Goal: Information Seeking & Learning: Learn about a topic

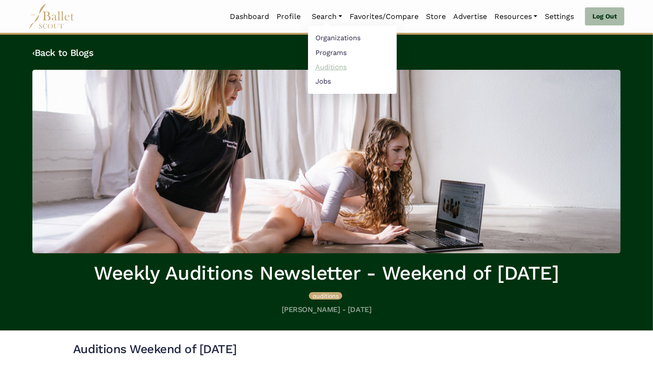
click at [323, 64] on link "Auditions" at bounding box center [352, 67] width 89 height 14
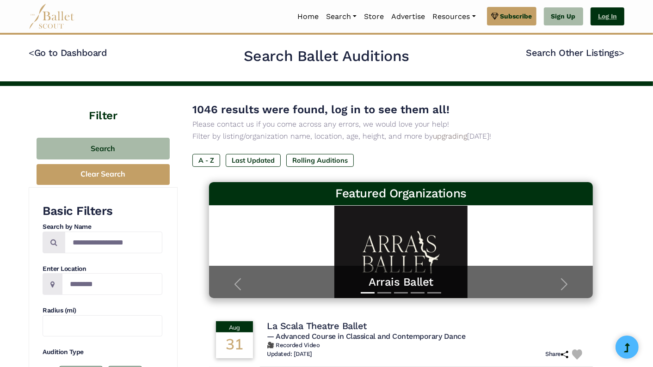
click at [602, 15] on link "Log In" at bounding box center [608, 16] width 34 height 19
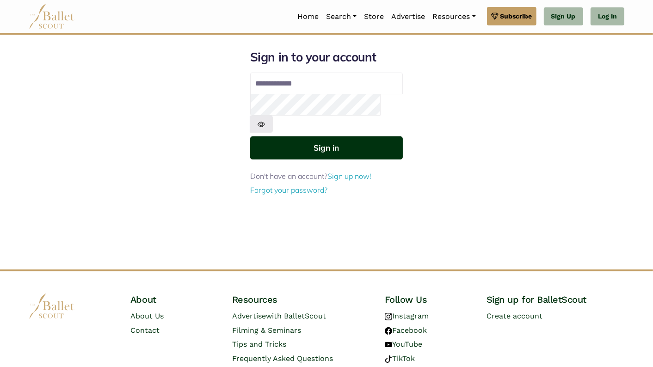
type input "**********"
click at [354, 136] on button "Sign in" at bounding box center [326, 147] width 153 height 23
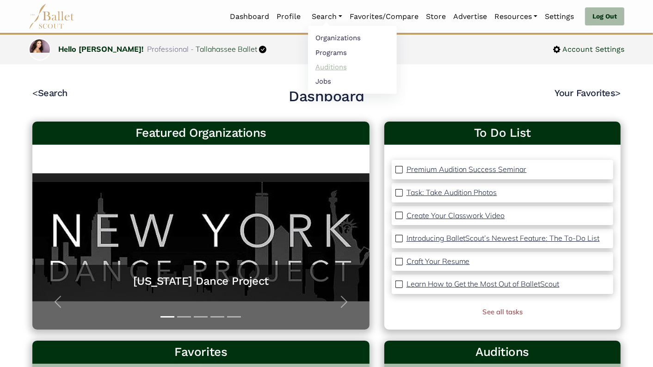
click at [320, 63] on link "Auditions" at bounding box center [352, 67] width 89 height 14
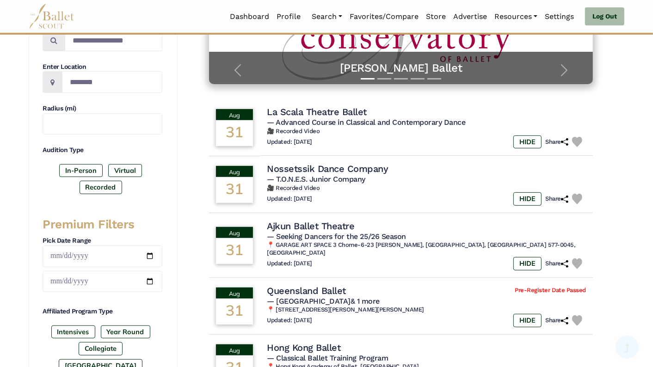
scroll to position [205, 0]
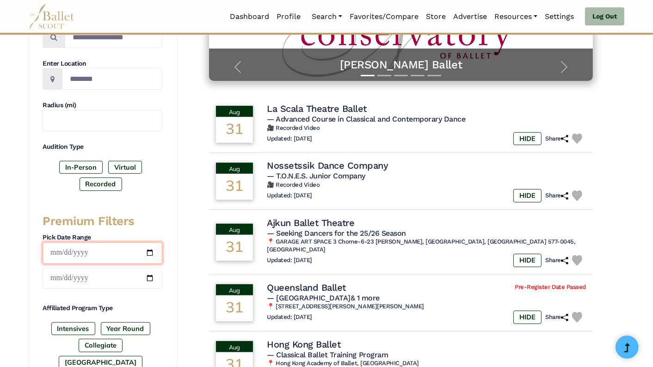
click at [149, 251] on input "date" at bounding box center [103, 253] width 120 height 22
type input "**********"
click at [151, 273] on input "date" at bounding box center [103, 279] width 120 height 22
type input "**********"
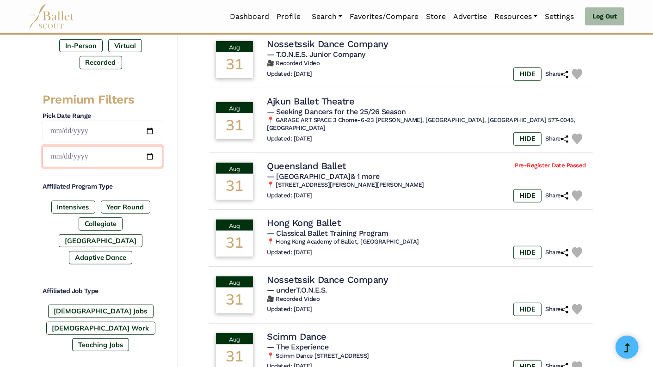
scroll to position [332, 0]
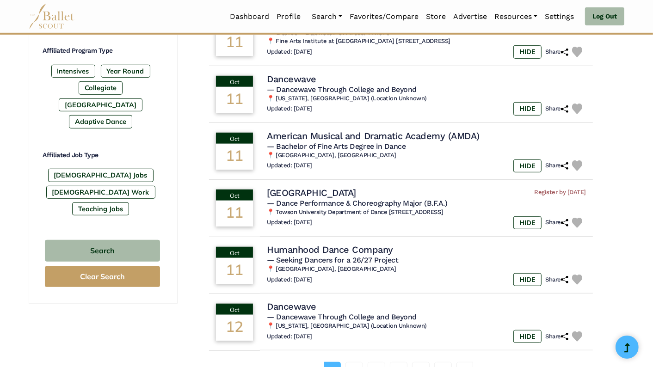
scroll to position [468, 0]
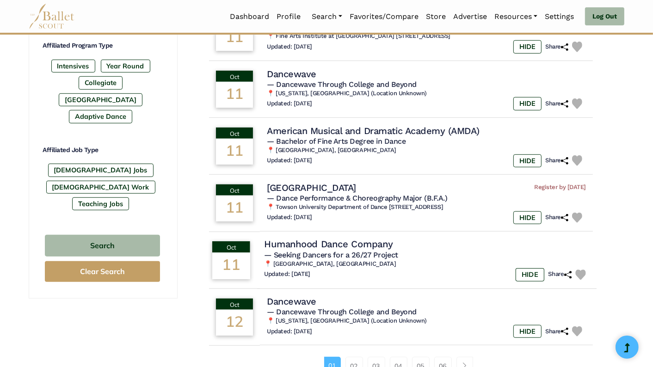
click at [583, 275] on img at bounding box center [581, 275] width 11 height 11
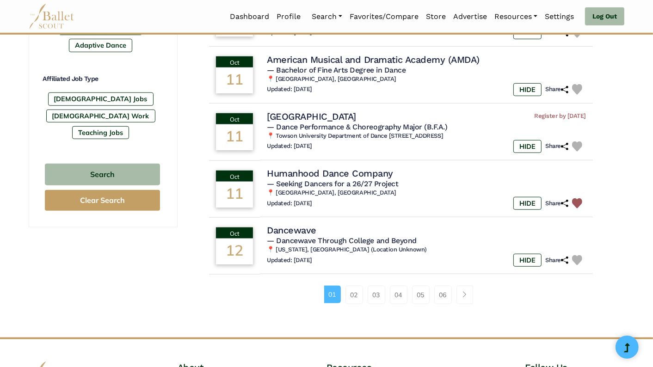
scroll to position [547, 0]
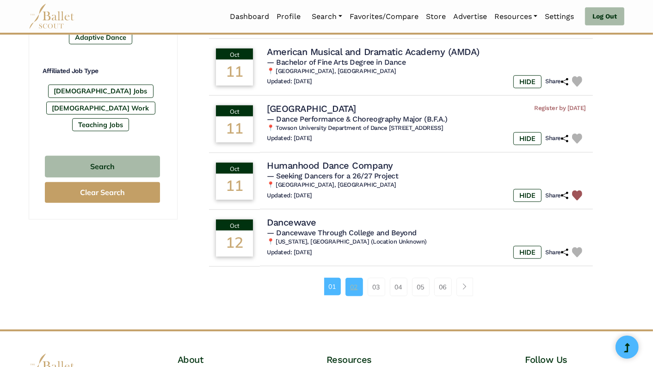
click at [358, 285] on link "02" at bounding box center [355, 287] width 18 height 19
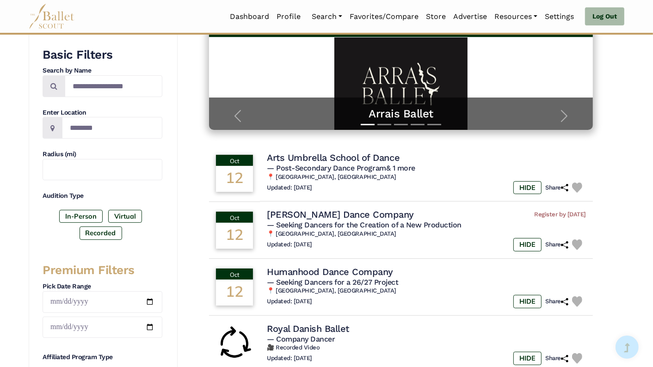
scroll to position [177, 0]
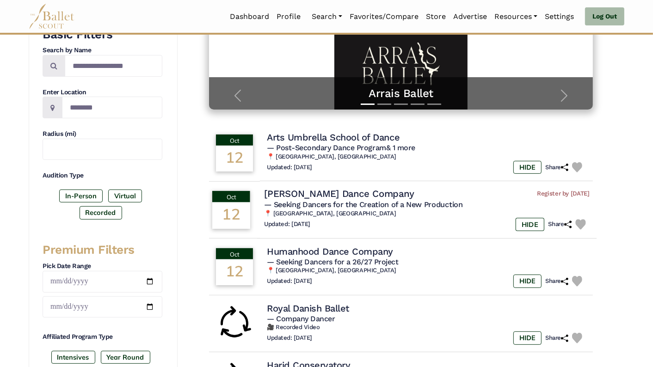
click at [580, 224] on img at bounding box center [581, 224] width 11 height 11
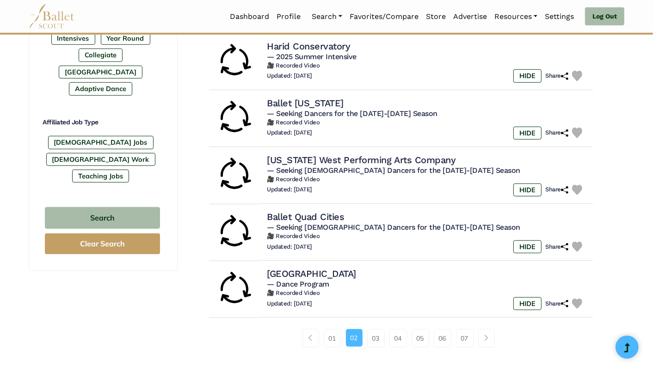
scroll to position [497, 0]
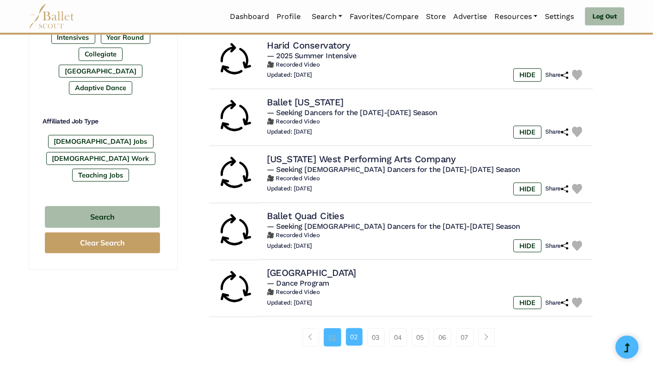
click at [334, 340] on link "01" at bounding box center [333, 337] width 18 height 19
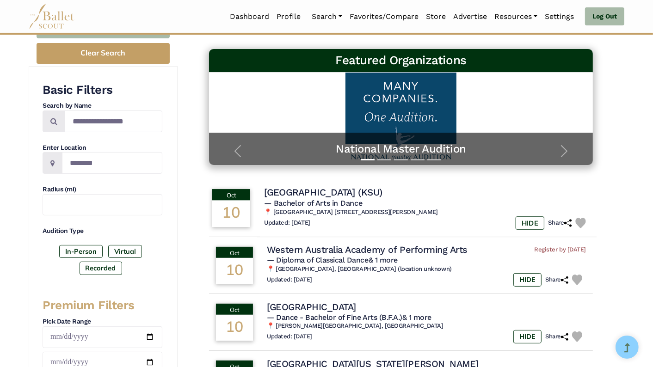
scroll to position [146, 0]
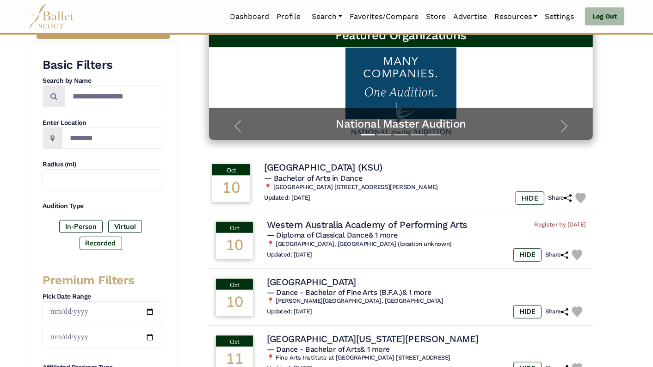
click at [582, 198] on img at bounding box center [581, 198] width 11 height 11
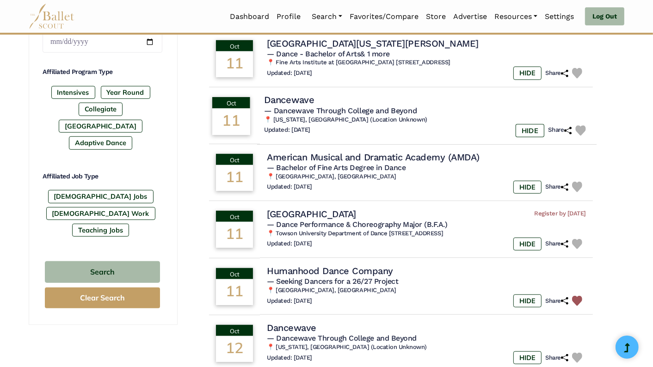
scroll to position [442, 0]
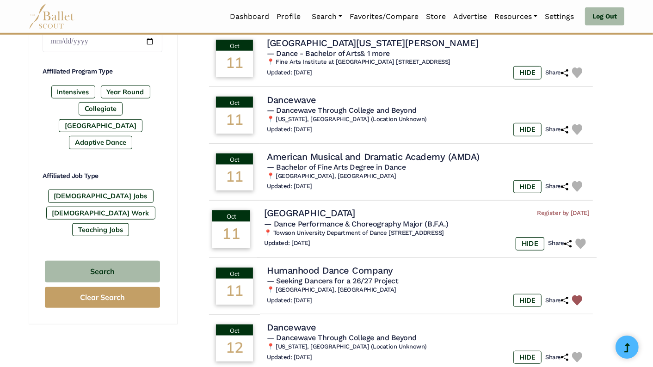
click at [582, 244] on img at bounding box center [581, 244] width 11 height 11
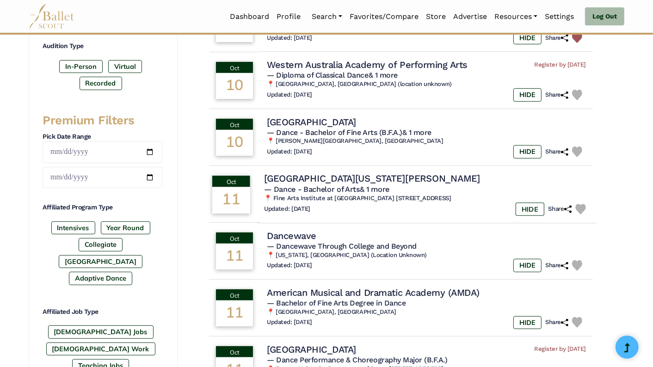
scroll to position [304, 0]
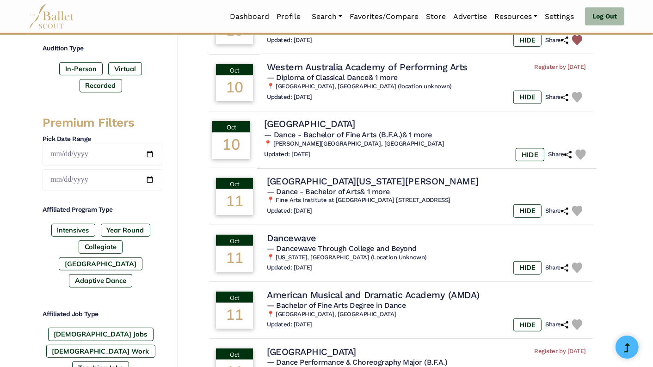
click at [582, 156] on img at bounding box center [581, 154] width 11 height 11
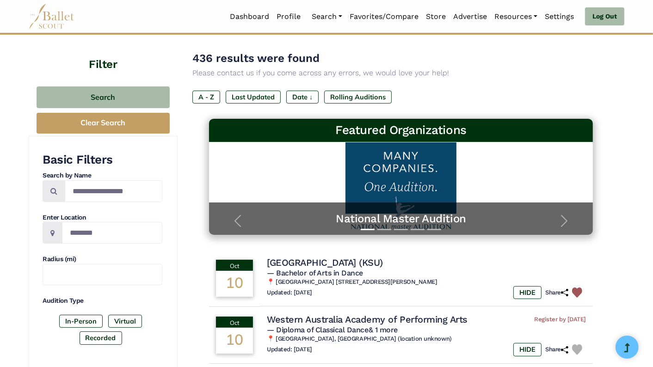
scroll to position [0, 0]
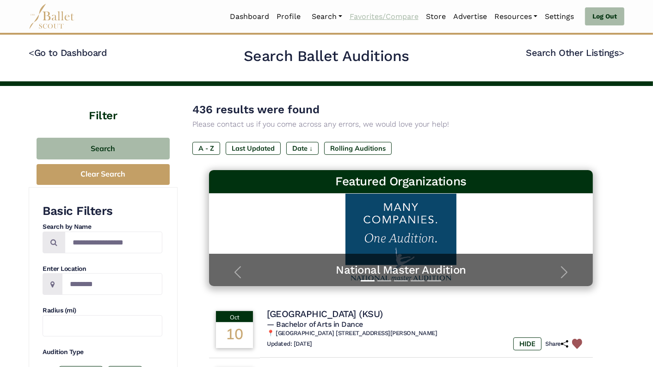
click at [368, 19] on link "Favorites/Compare" at bounding box center [384, 16] width 76 height 19
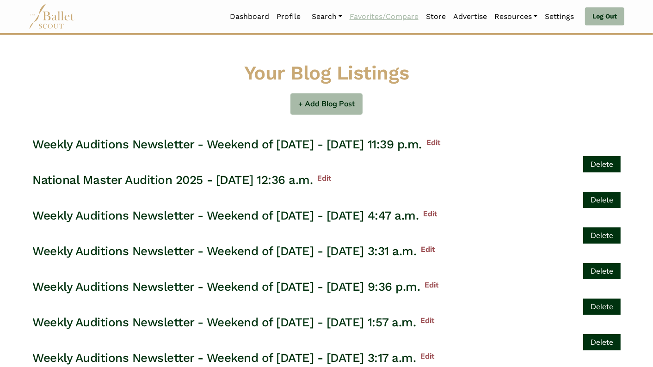
click at [384, 18] on link "Favorites/Compare" at bounding box center [384, 16] width 76 height 19
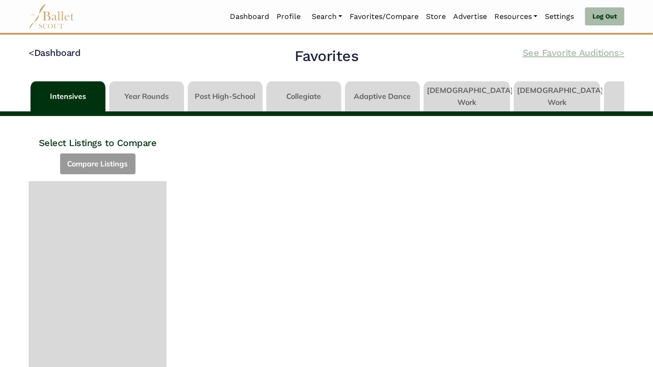
click at [570, 54] on link "See Favorite Auditions >" at bounding box center [574, 52] width 102 height 11
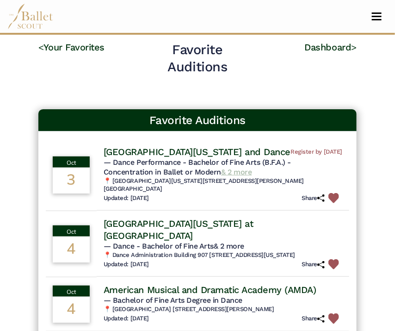
click at [221, 176] on link "& 2 more" at bounding box center [236, 171] width 31 height 9
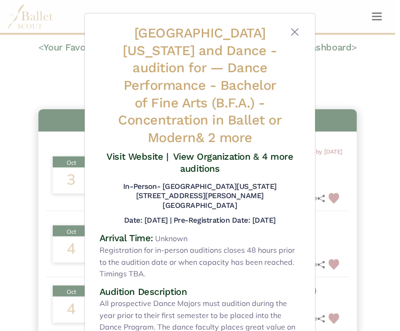
click at [225, 99] on span "— Dance Performance - Bachelor of Fine Arts (B.F.A.) - Concentration in Ballet …" at bounding box center [200, 103] width 164 height 86
click at [292, 31] on button "Close" at bounding box center [294, 31] width 11 height 11
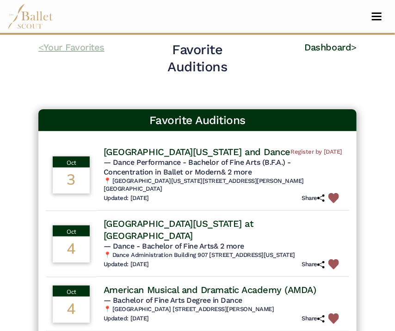
click at [54, 45] on link "< Your Favorites" at bounding box center [71, 47] width 66 height 11
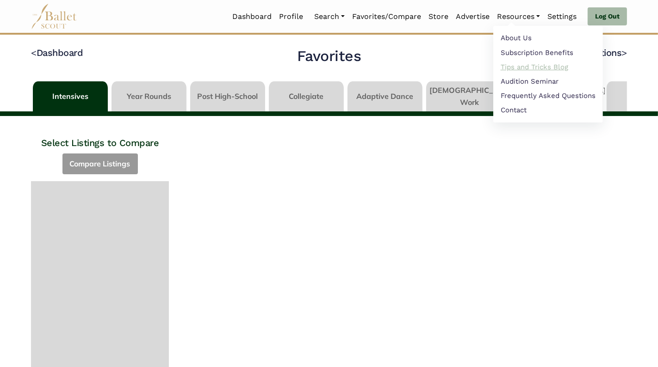
click at [516, 66] on link "Tips and Tricks Blog" at bounding box center [548, 67] width 110 height 14
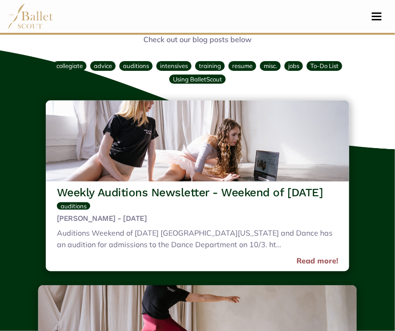
scroll to position [22, 0]
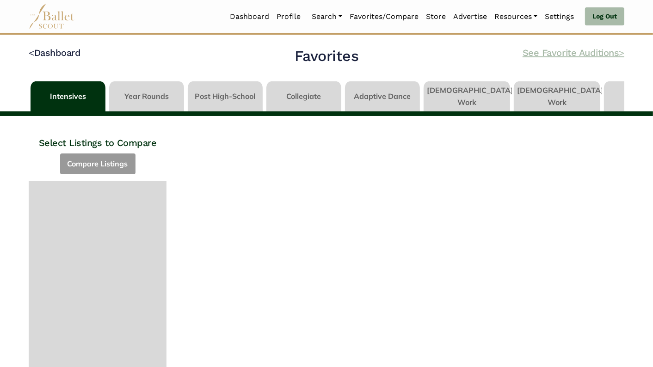
click at [574, 54] on link "See Favorite Auditions >" at bounding box center [574, 52] width 102 height 11
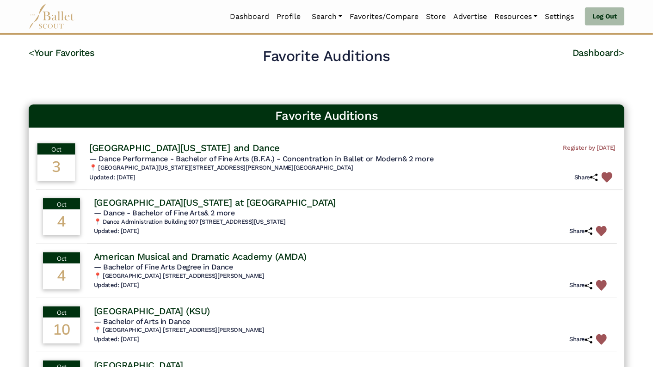
click at [606, 172] on img at bounding box center [607, 177] width 11 height 11
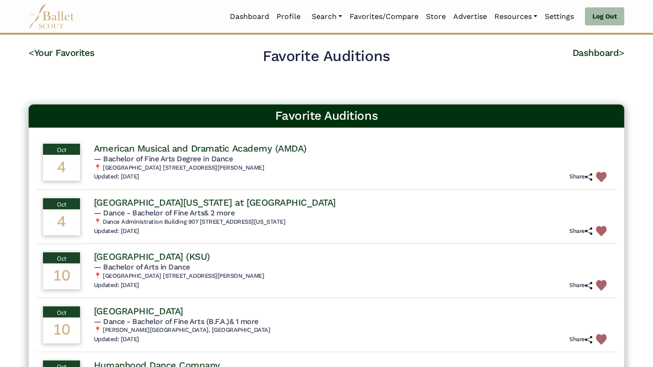
click at [606, 172] on img at bounding box center [601, 177] width 11 height 11
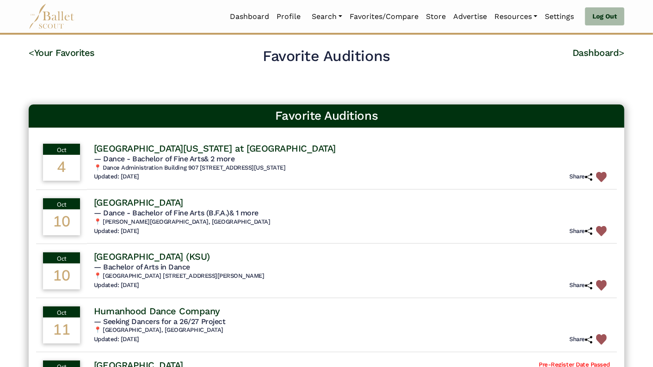
click at [606, 172] on img at bounding box center [601, 177] width 11 height 11
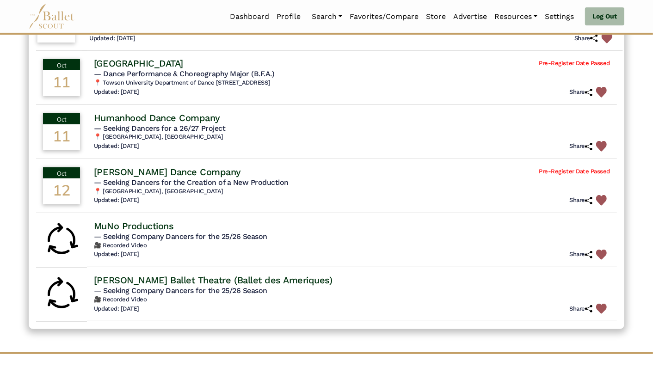
scroll to position [206, 0]
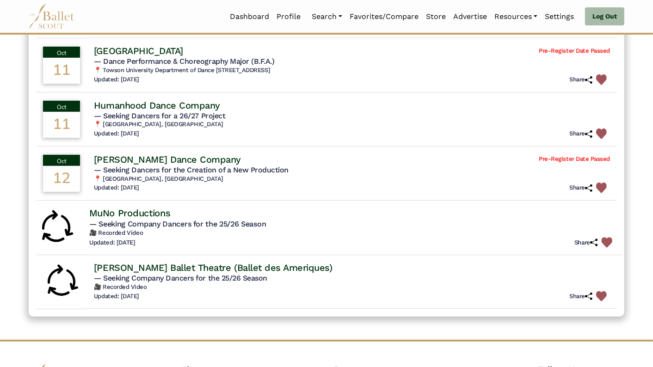
click at [605, 240] on img at bounding box center [607, 242] width 11 height 11
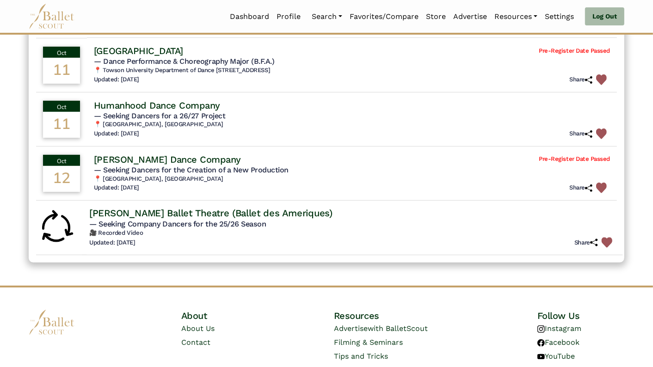
click at [605, 241] on img at bounding box center [607, 242] width 11 height 11
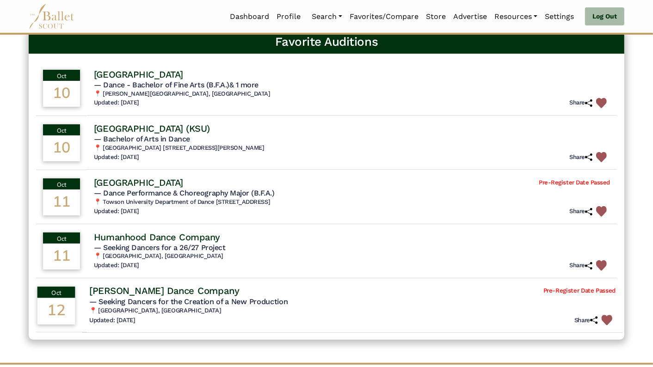
scroll to position [66, 0]
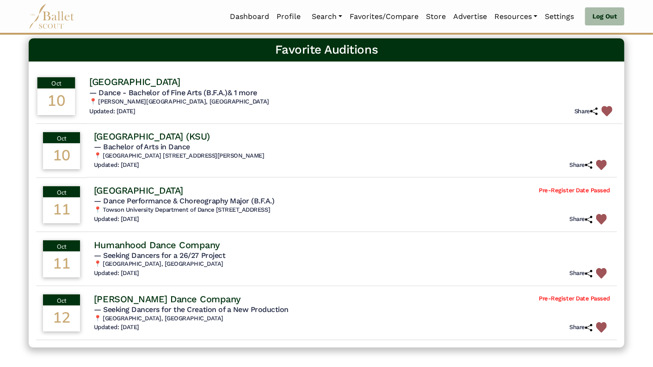
click at [180, 82] on h4 "Wichita State University" at bounding box center [134, 82] width 91 height 12
click at [157, 79] on h4 "Wichita State University" at bounding box center [134, 82] width 91 height 12
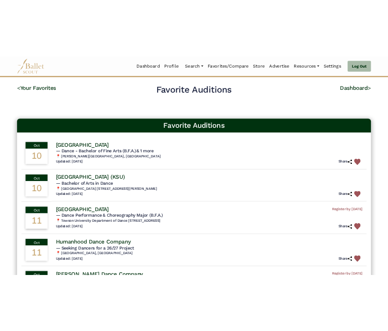
scroll to position [66, 0]
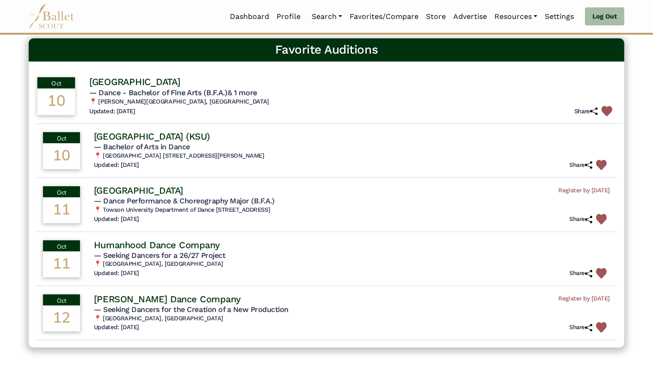
click at [105, 80] on h4 "Wichita State University" at bounding box center [134, 82] width 91 height 12
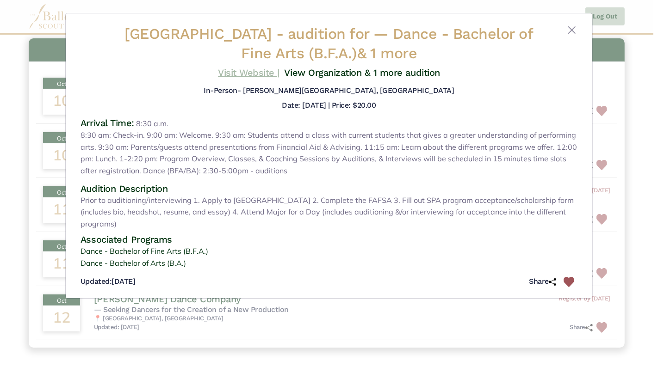
click at [234, 73] on link "Visit Website |" at bounding box center [249, 72] width 62 height 11
click at [573, 28] on button "Close" at bounding box center [571, 30] width 11 height 11
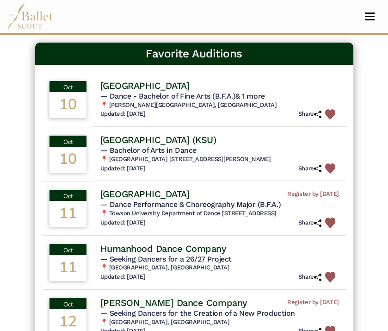
click at [131, 135] on h4 "Kennesaw State University (KSU)" at bounding box center [158, 140] width 116 height 12
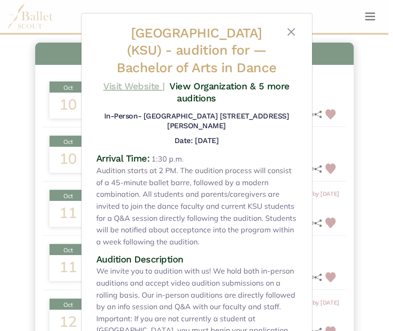
click at [137, 92] on link "Visit Website |" at bounding box center [134, 85] width 62 height 11
click at [290, 31] on button "Close" at bounding box center [290, 31] width 11 height 11
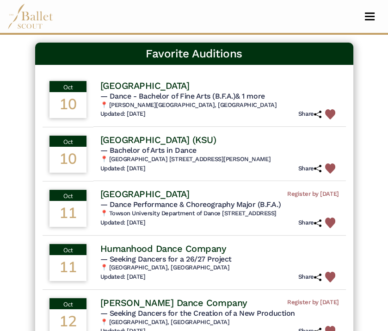
click at [160, 191] on h4 "Towson University" at bounding box center [144, 194] width 89 height 12
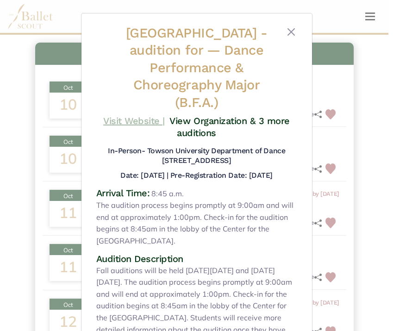
click at [146, 120] on link "Visit Website |" at bounding box center [134, 120] width 62 height 11
click at [287, 32] on button "Close" at bounding box center [290, 31] width 11 height 11
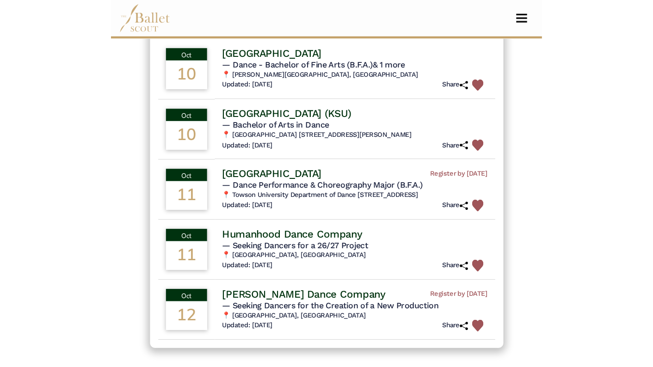
scroll to position [116, 0]
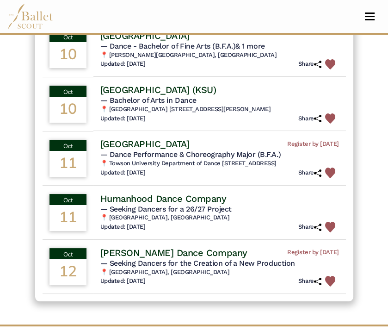
click at [197, 198] on h4 "Humanhood Dance Company" at bounding box center [163, 198] width 126 height 12
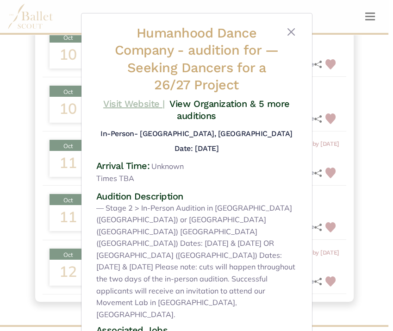
click at [141, 104] on link "Visit Website |" at bounding box center [134, 103] width 62 height 11
click at [288, 31] on button "Close" at bounding box center [290, 31] width 11 height 11
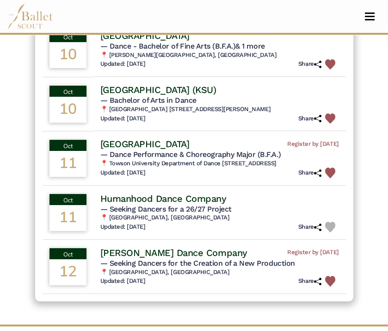
click at [162, 251] on h4 "Joshua Monten Dance Company" at bounding box center [173, 253] width 147 height 12
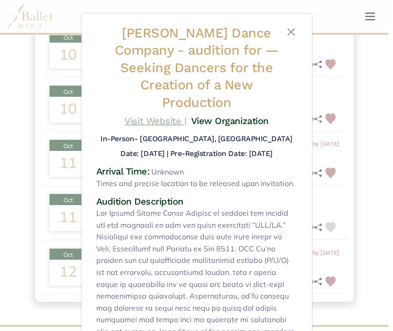
click at [162, 121] on link "Visit Website |" at bounding box center [155, 120] width 62 height 11
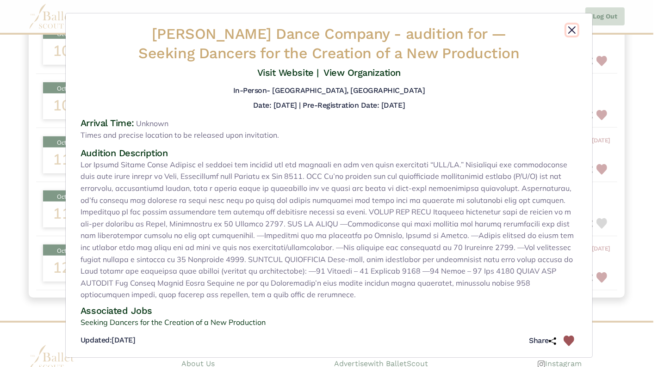
click at [572, 28] on button "Close" at bounding box center [571, 30] width 11 height 11
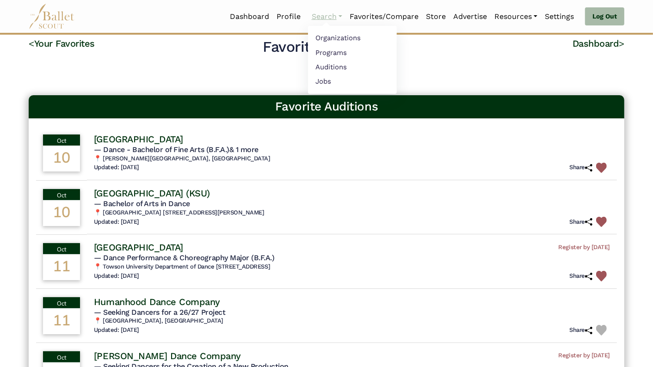
scroll to position [0, 0]
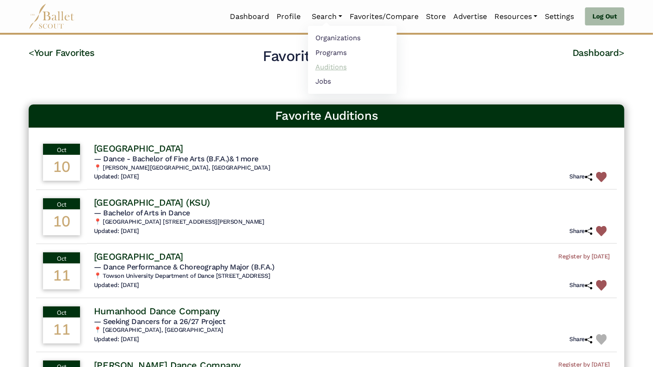
click at [320, 65] on link "Auditions" at bounding box center [352, 67] width 89 height 14
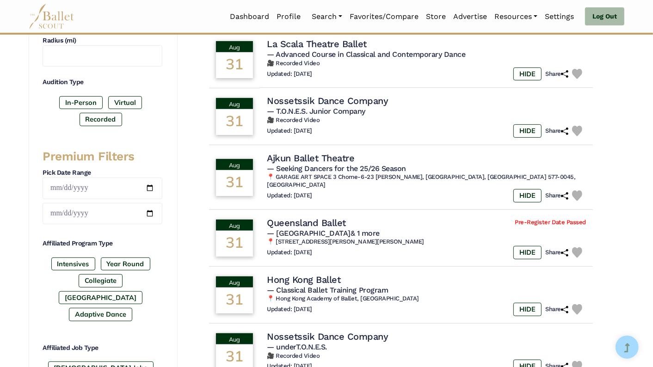
scroll to position [271, 0]
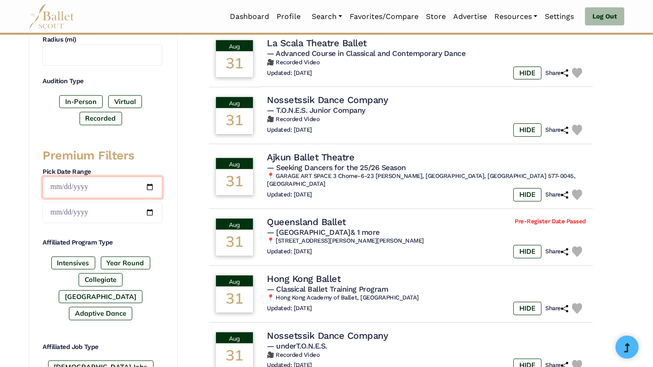
click at [151, 186] on input "date" at bounding box center [103, 188] width 120 height 22
type input "**********"
click at [150, 207] on input "date" at bounding box center [103, 213] width 120 height 22
type input "**********"
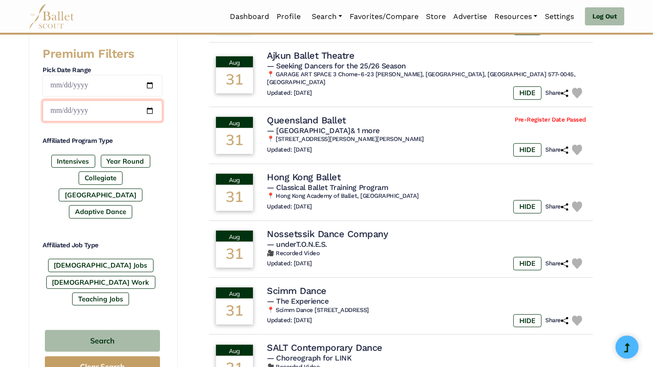
scroll to position [385, 0]
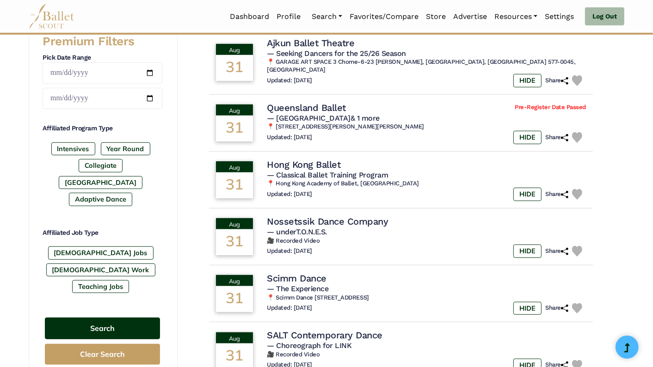
click at [123, 318] on button "Search" at bounding box center [102, 329] width 115 height 22
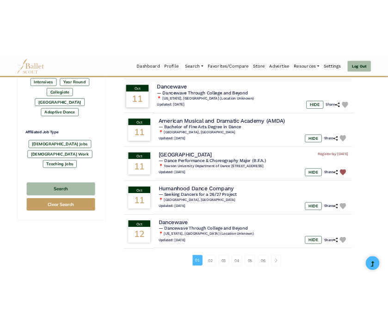
scroll to position [494, 0]
